Goal: Task Accomplishment & Management: Manage account settings

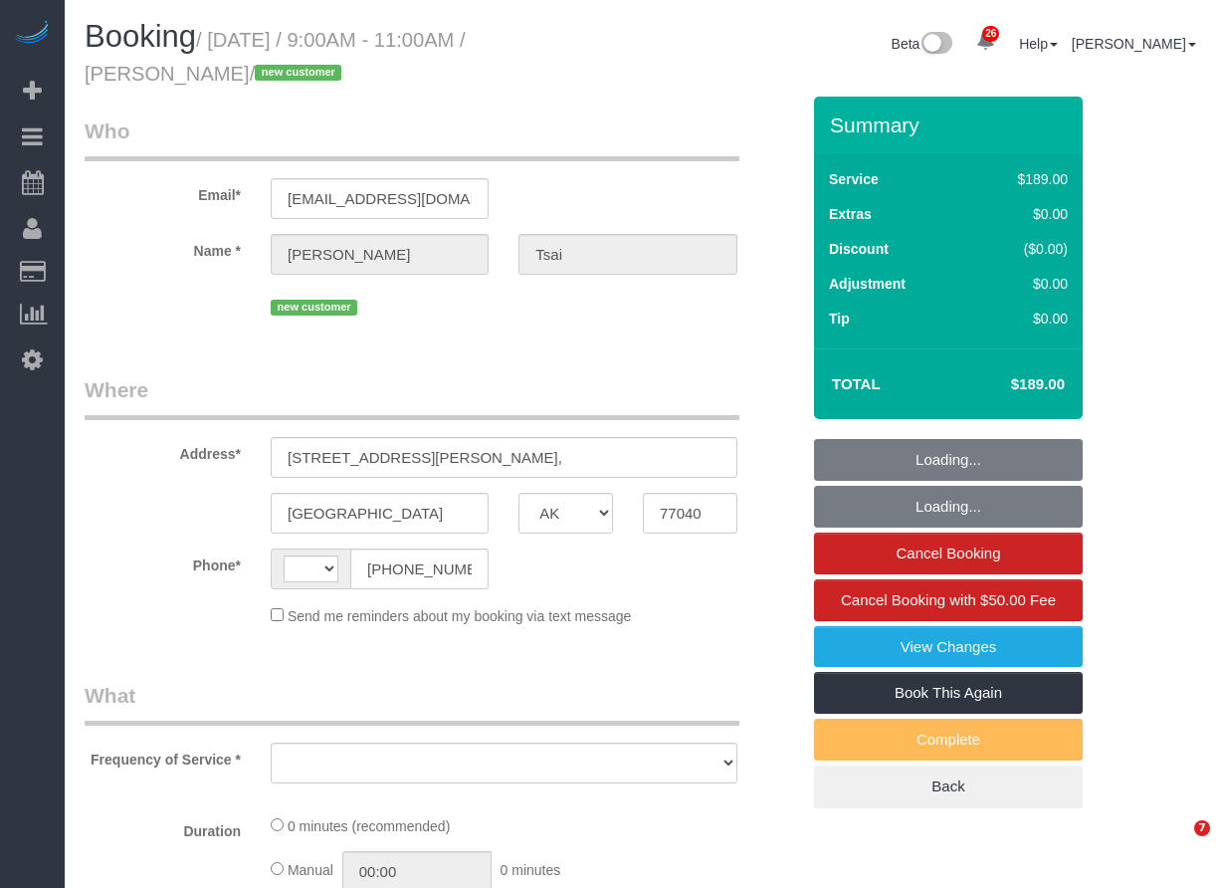
select select "[GEOGRAPHIC_DATA]"
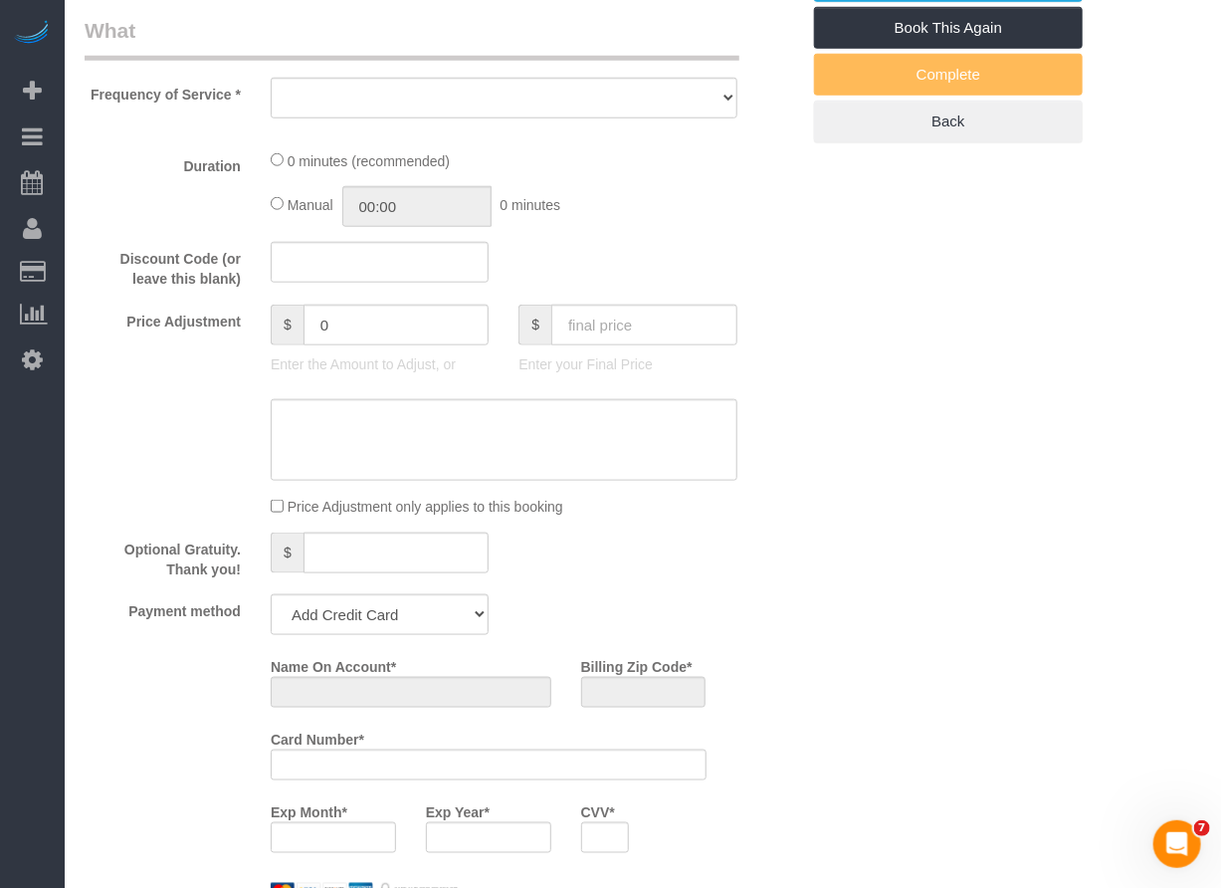
select select "string:[GEOGRAPHIC_DATA]"
select select "object:1098"
select select "string:fspay-b1879560-671a-419d-b3da-a33aa7e94747"
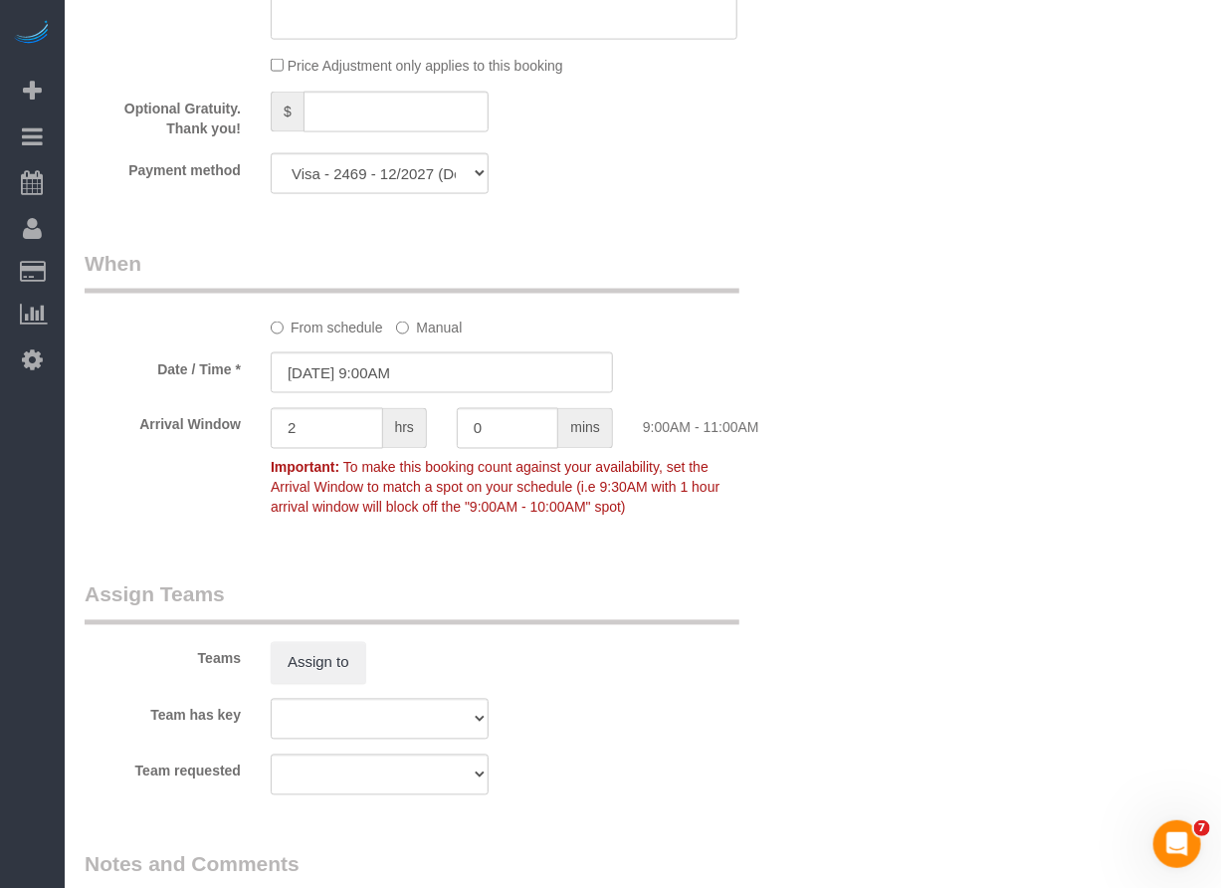
select select "object:1124"
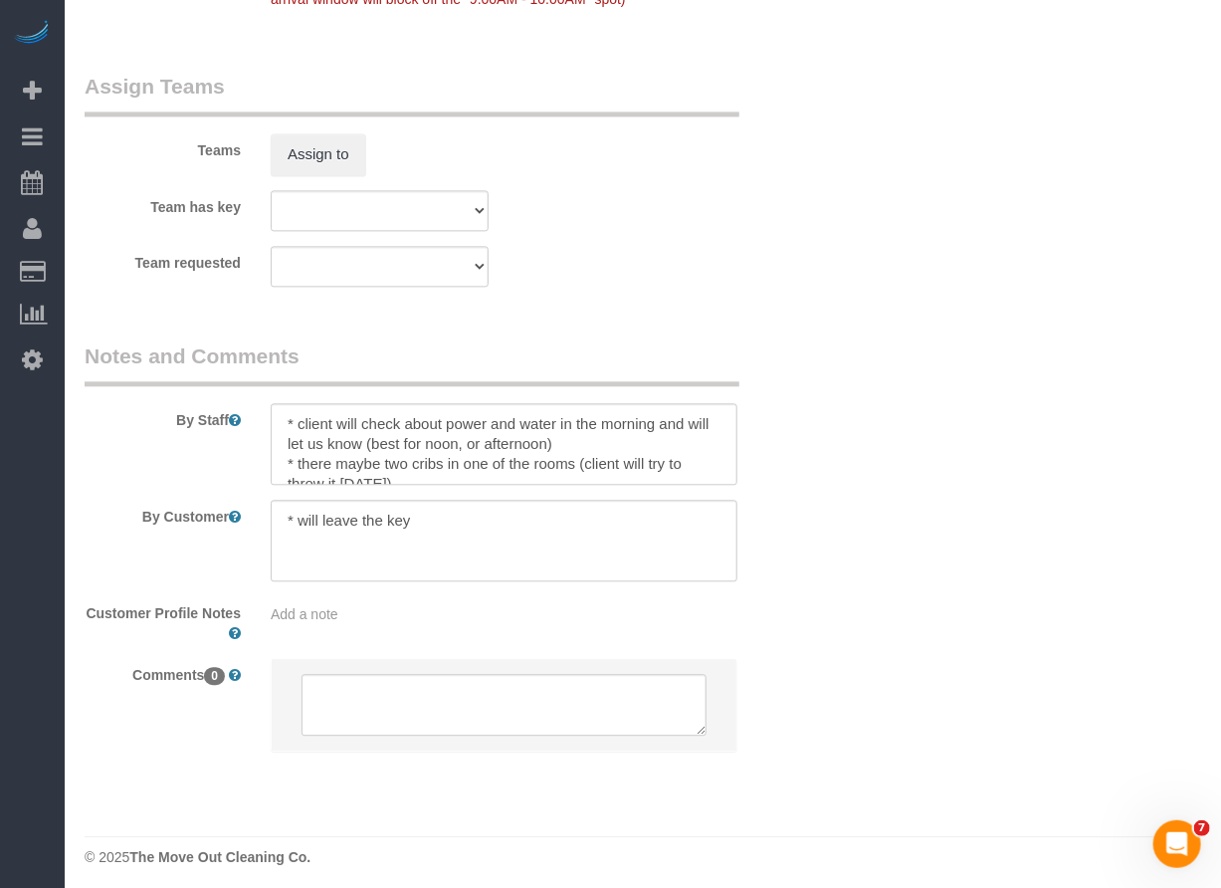
select select "3"
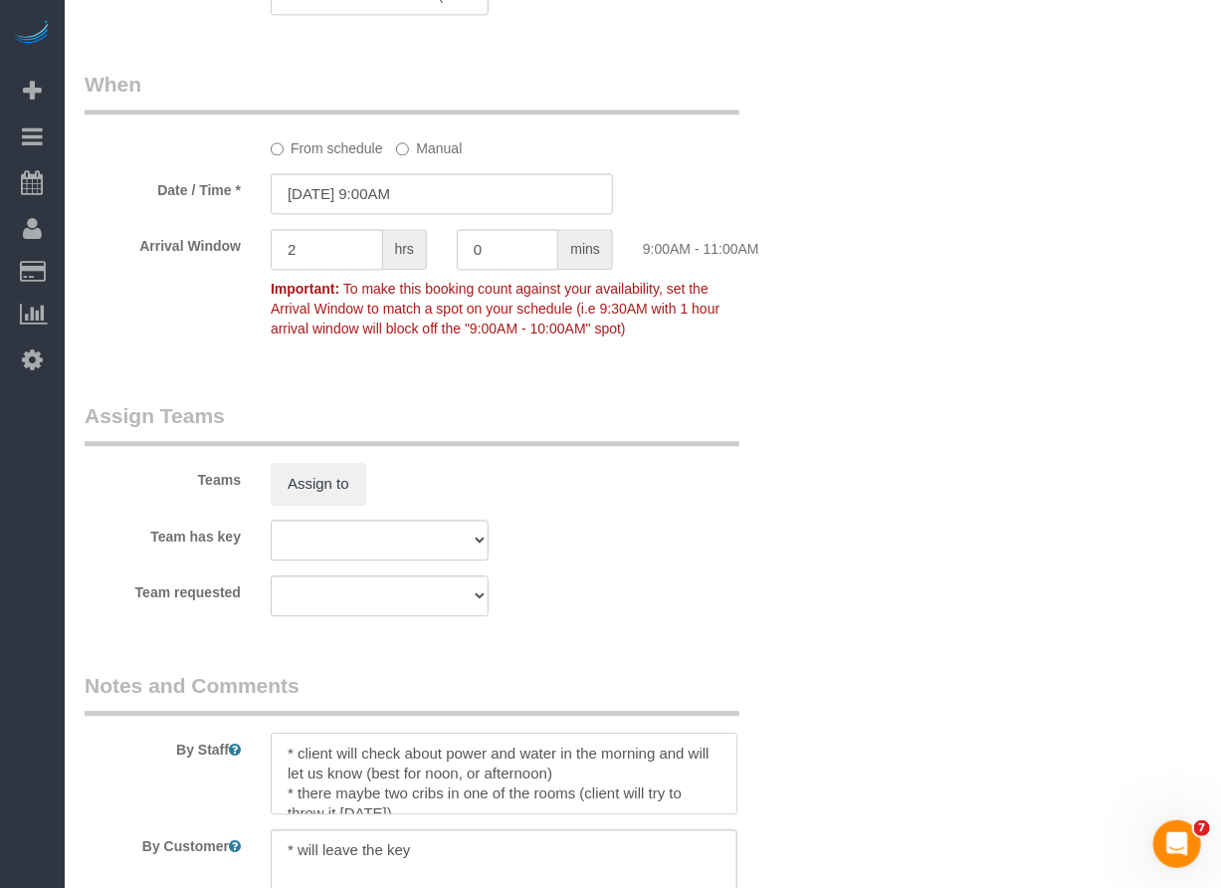
drag, startPoint x: 284, startPoint y: 747, endPoint x: 324, endPoint y: 758, distance: 42.2
click at [287, 747] on textarea at bounding box center [504, 773] width 467 height 82
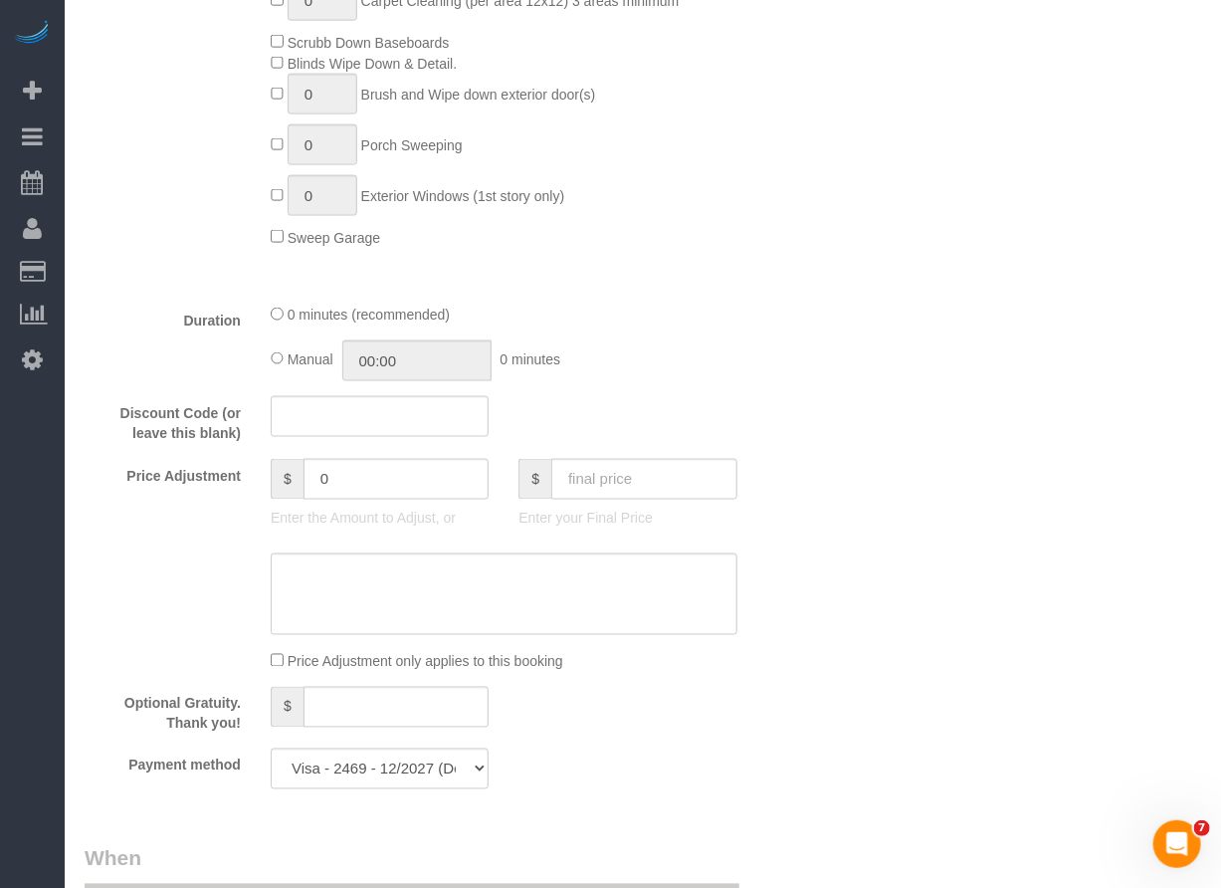
scroll to position [1348, 0]
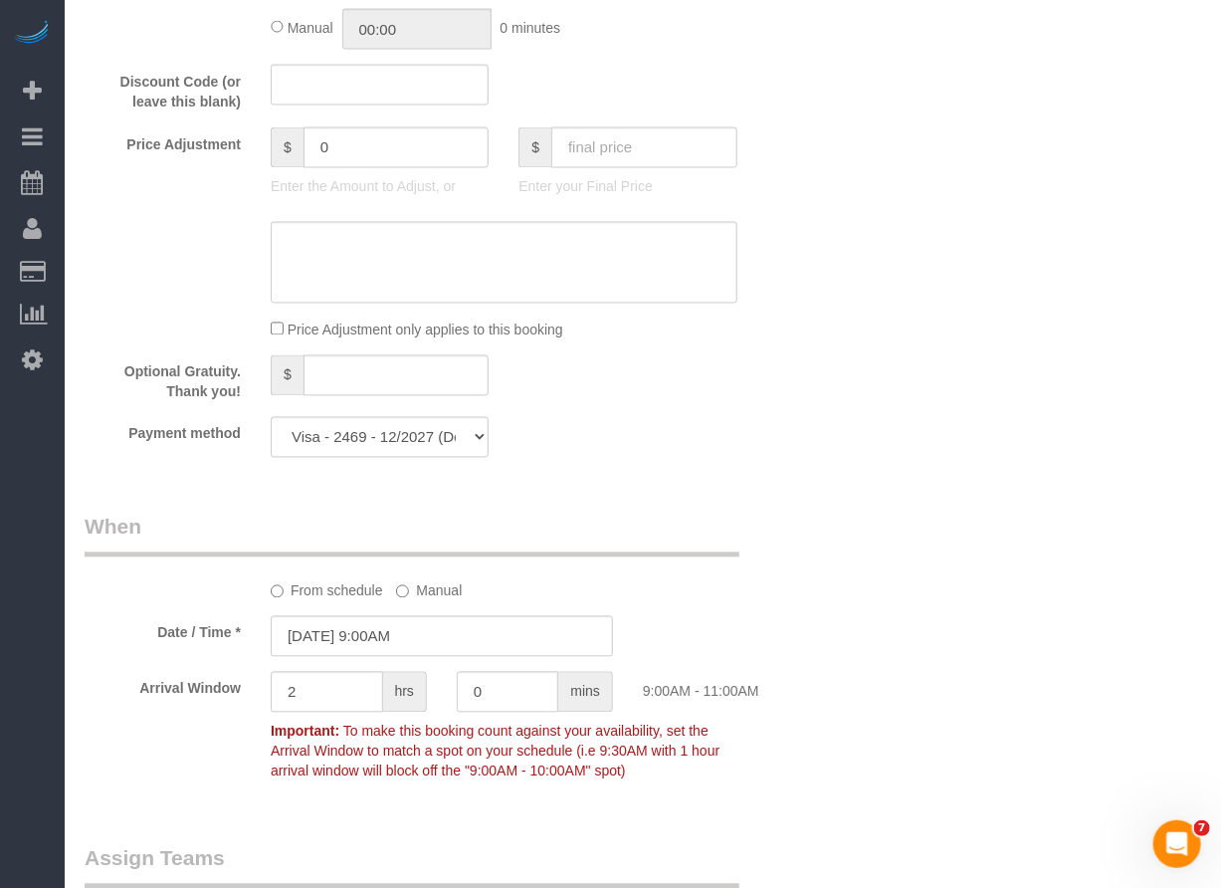
type textarea "PENDING UNTIL POWER IS BACK ON * client will check about power and water in the…"
click at [450, 649] on input "[DATE] 9:00AM" at bounding box center [442, 636] width 342 height 41
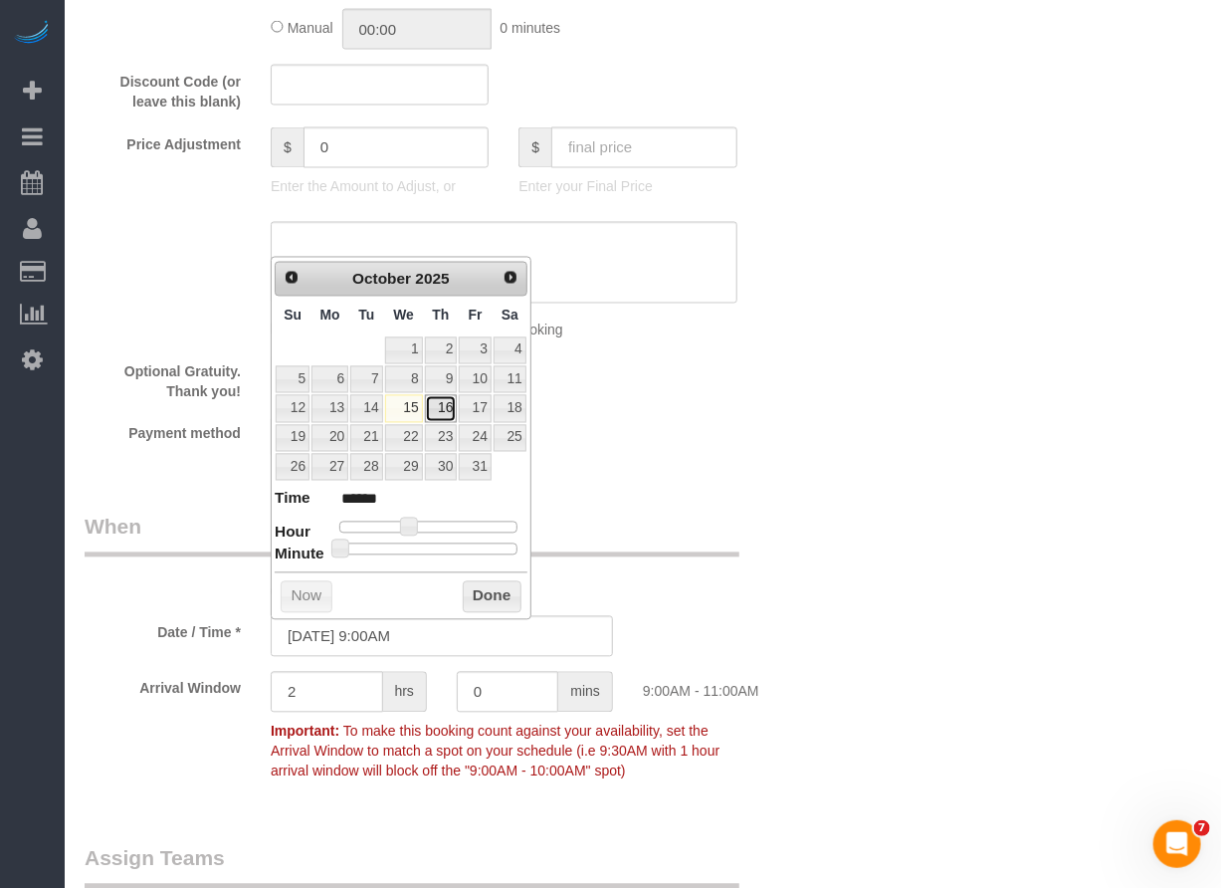
click at [450, 410] on link "16" at bounding box center [441, 408] width 33 height 27
type input "[DATE] 9:00AM"
click at [492, 581] on button "Done" at bounding box center [492, 597] width 59 height 32
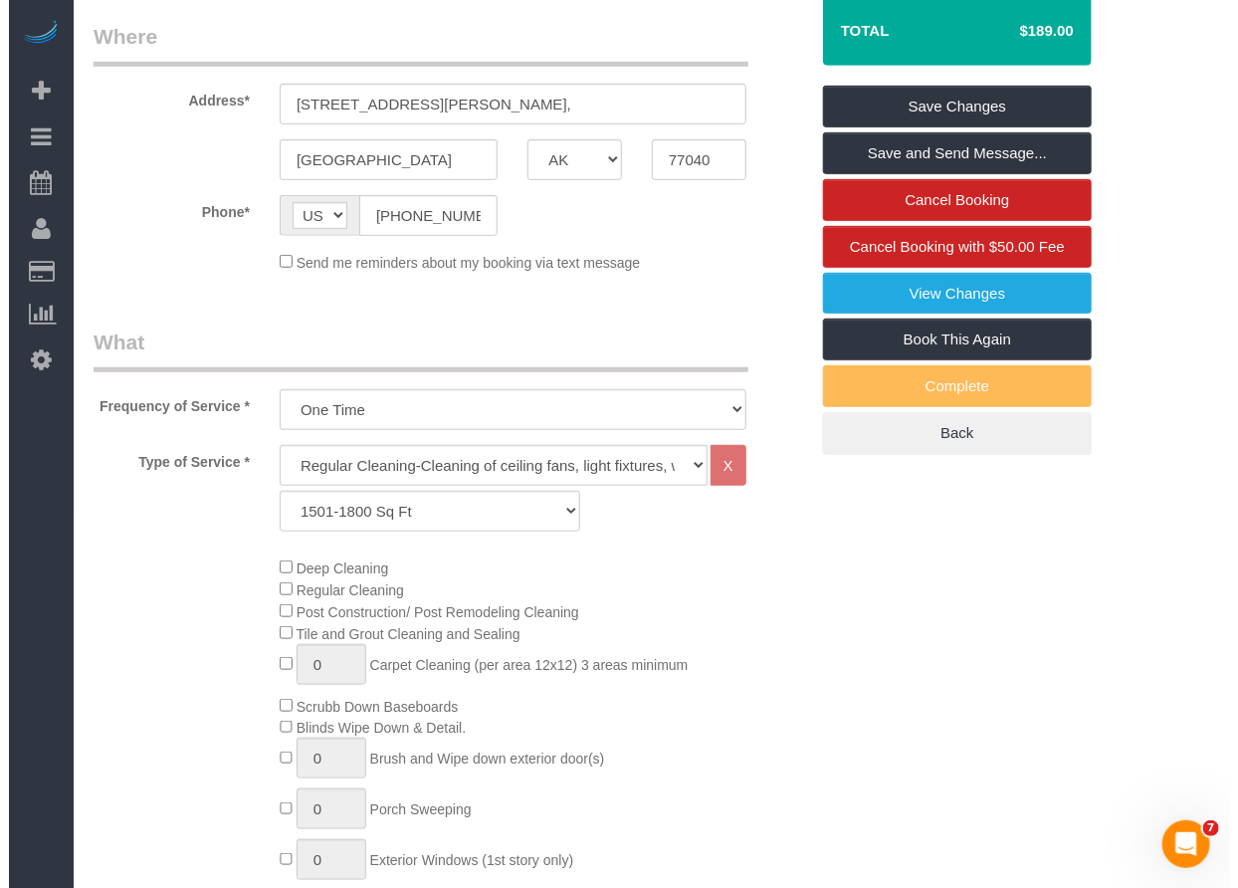
scroll to position [0, 0]
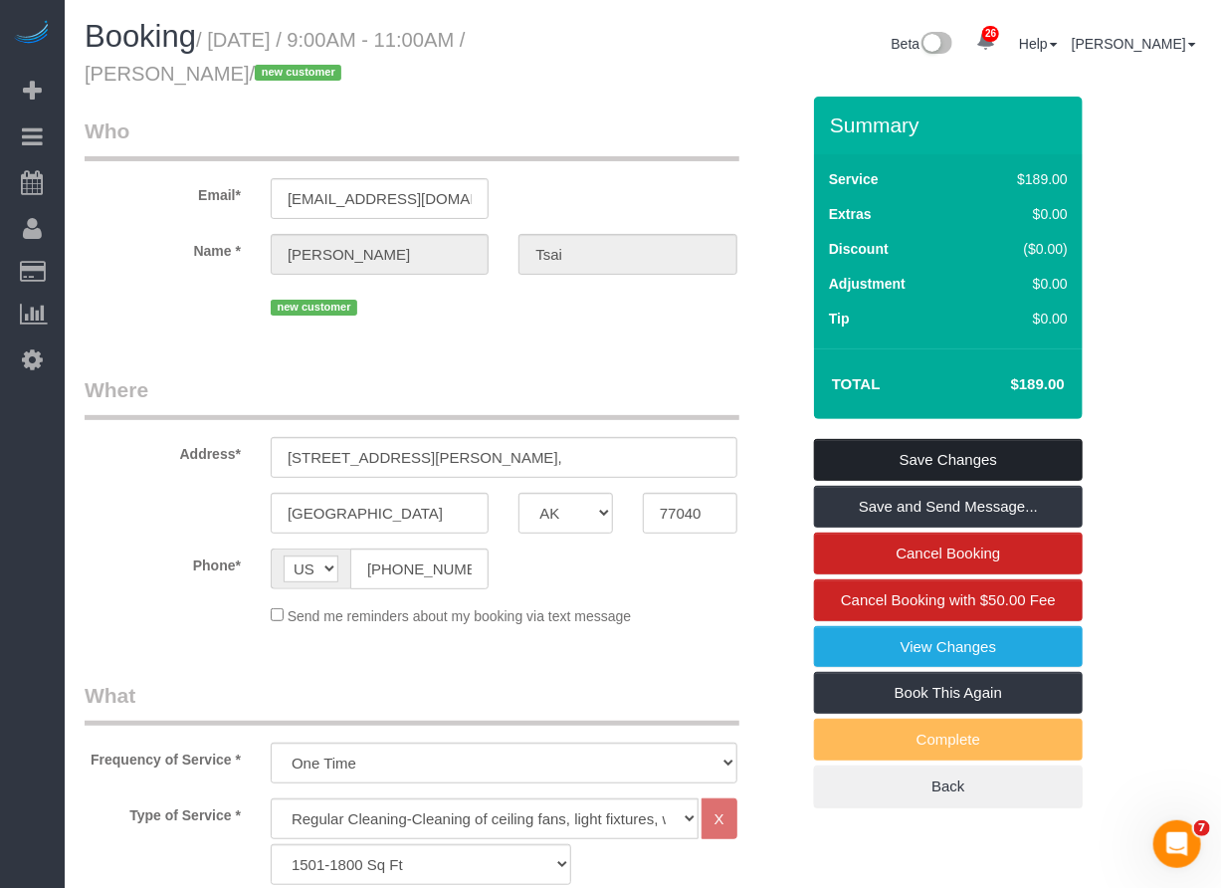
click at [875, 459] on link "Save Changes" at bounding box center [948, 460] width 269 height 42
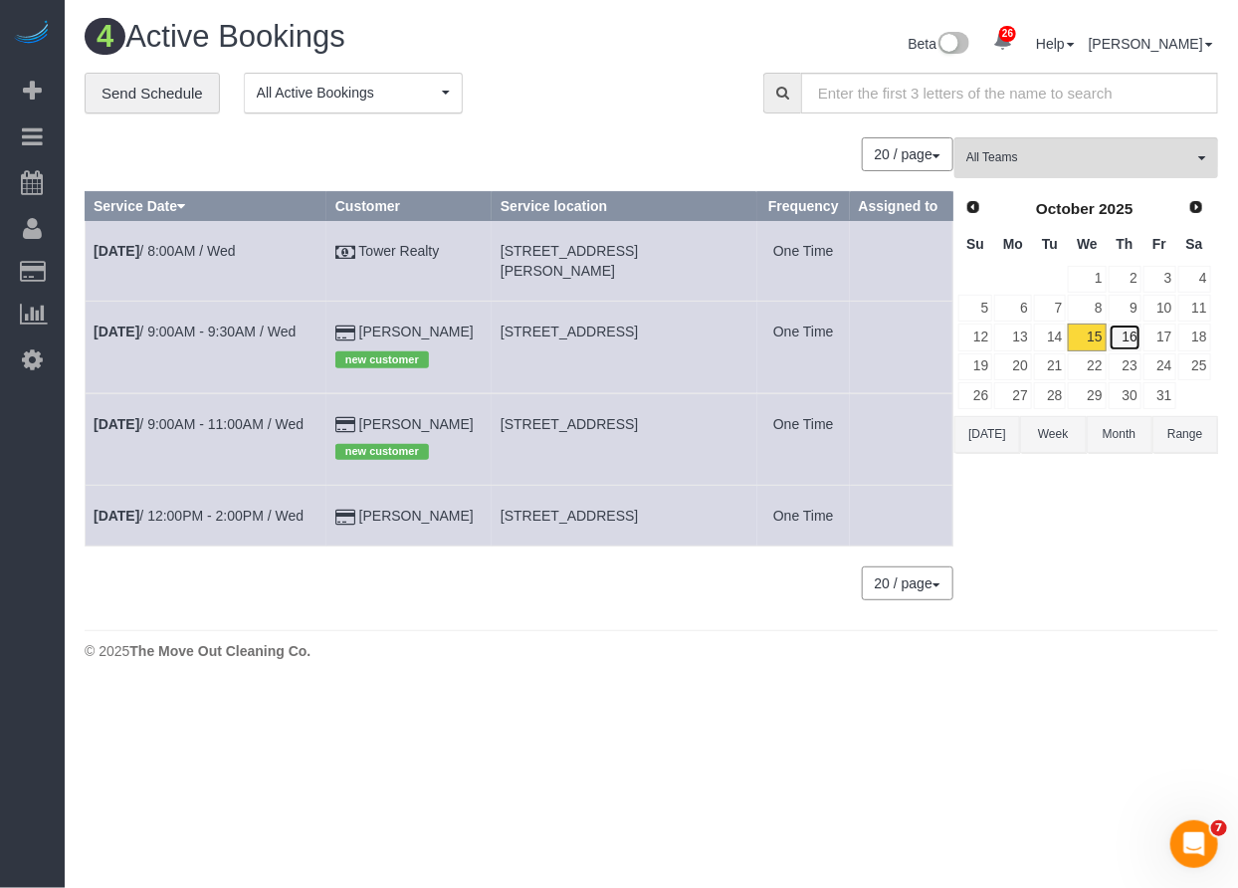
click at [1128, 328] on link "16" at bounding box center [1125, 336] width 33 height 27
